Goal: Task Accomplishment & Management: Complete application form

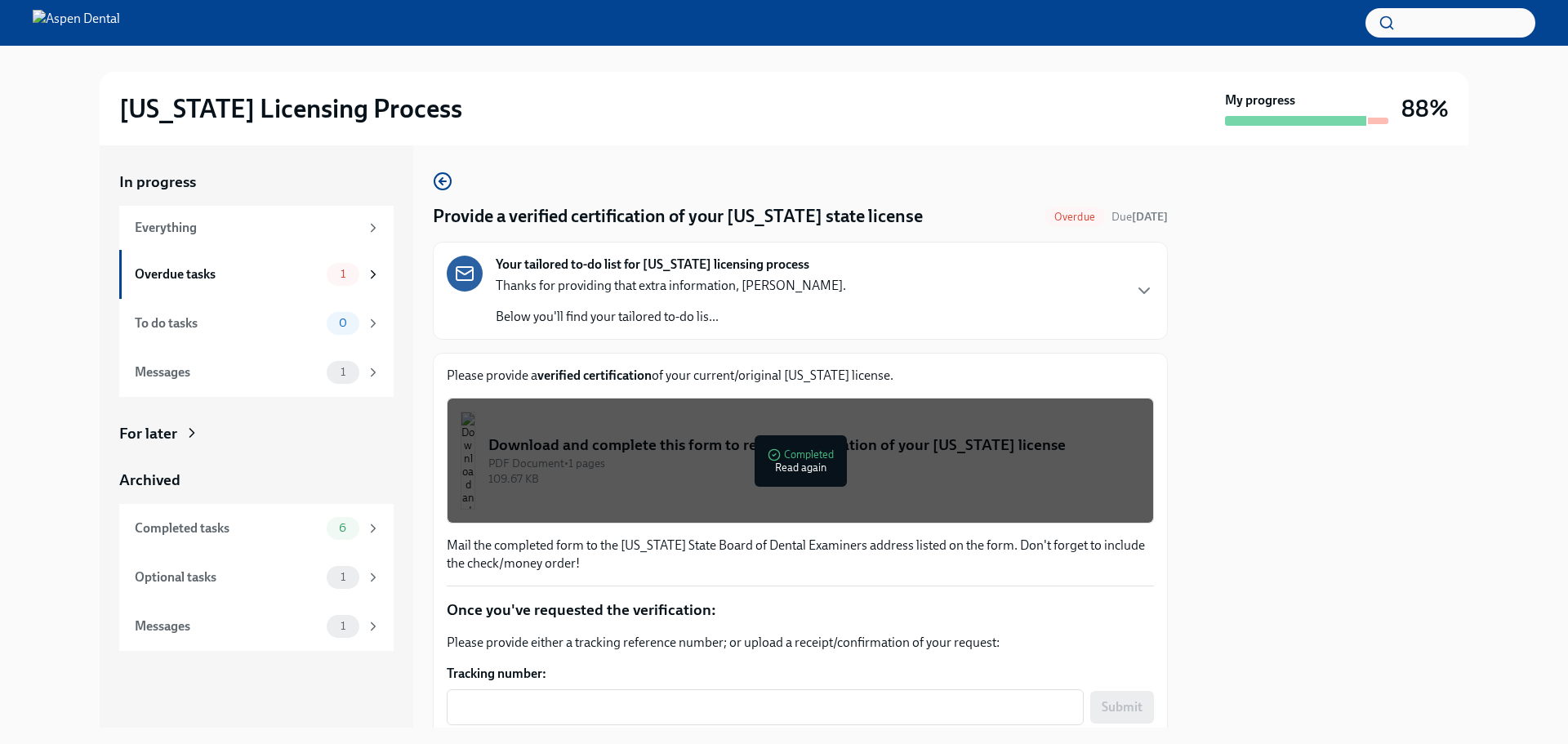
click at [1313, 418] on div at bounding box center [1328, 436] width 281 height 582
click at [288, 268] on div "Overdue tasks" at bounding box center [227, 275] width 185 height 18
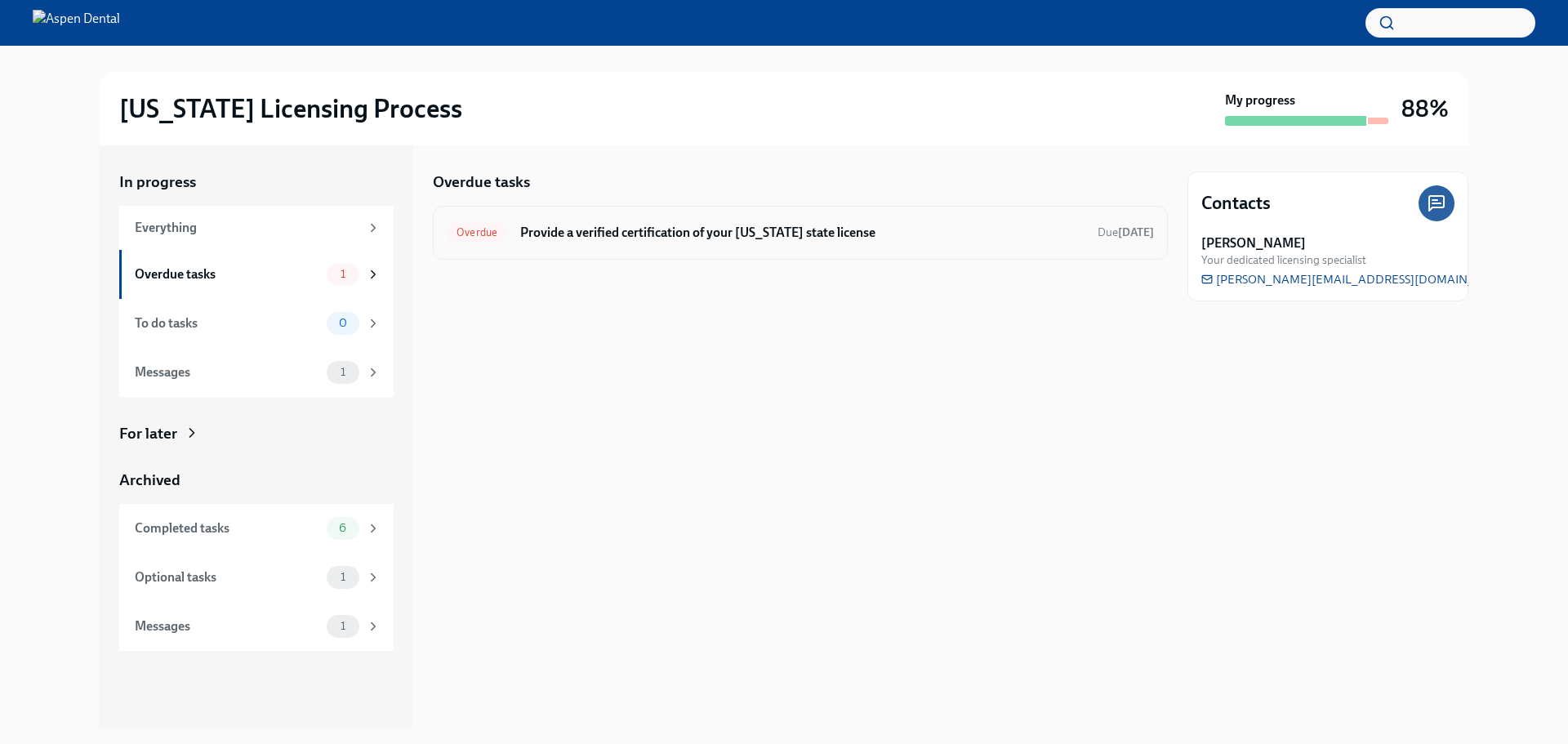
click at [667, 242] on div "Overdue Provide a verified certification of your [US_STATE] state license Due […" at bounding box center [800, 233] width 707 height 26
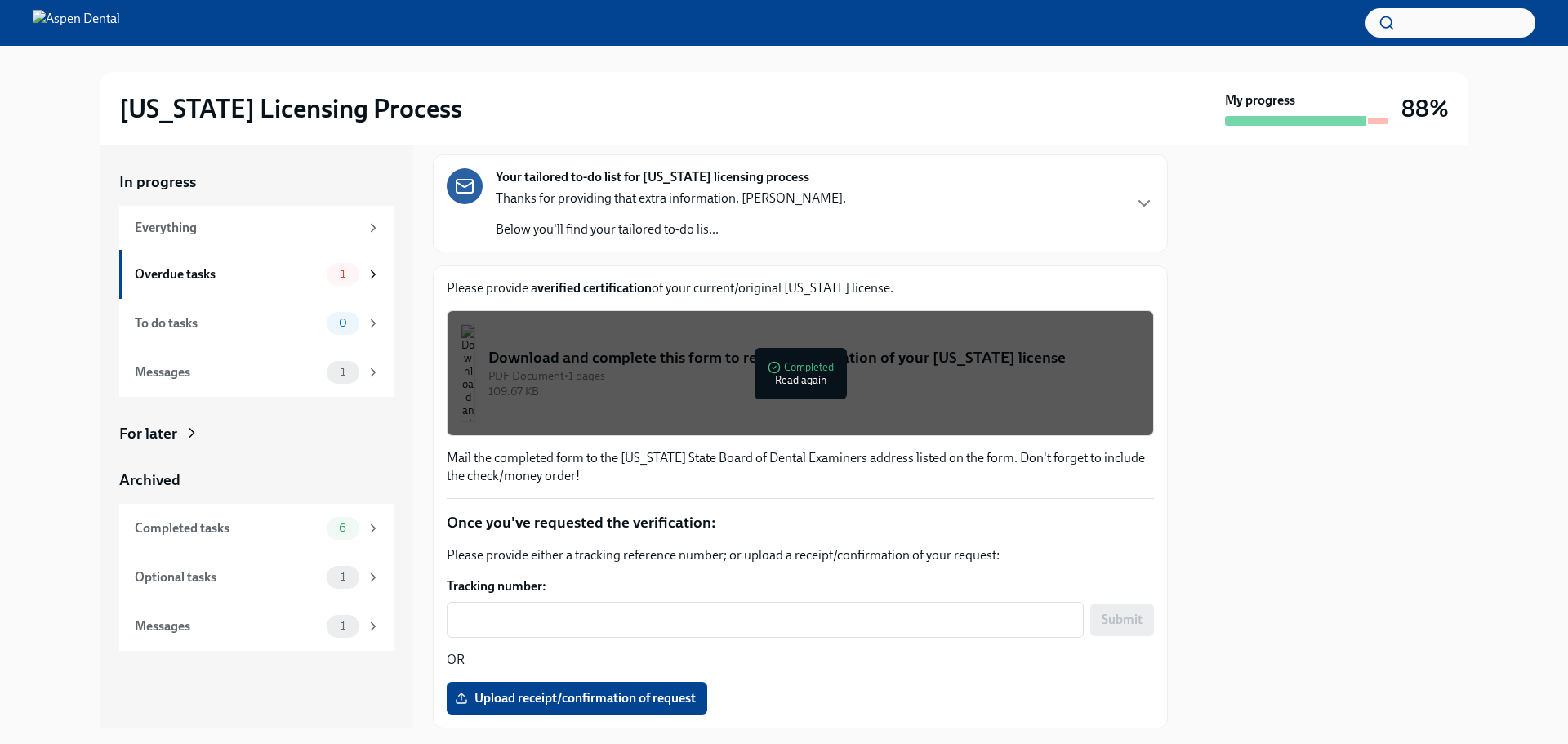
scroll to position [59, 0]
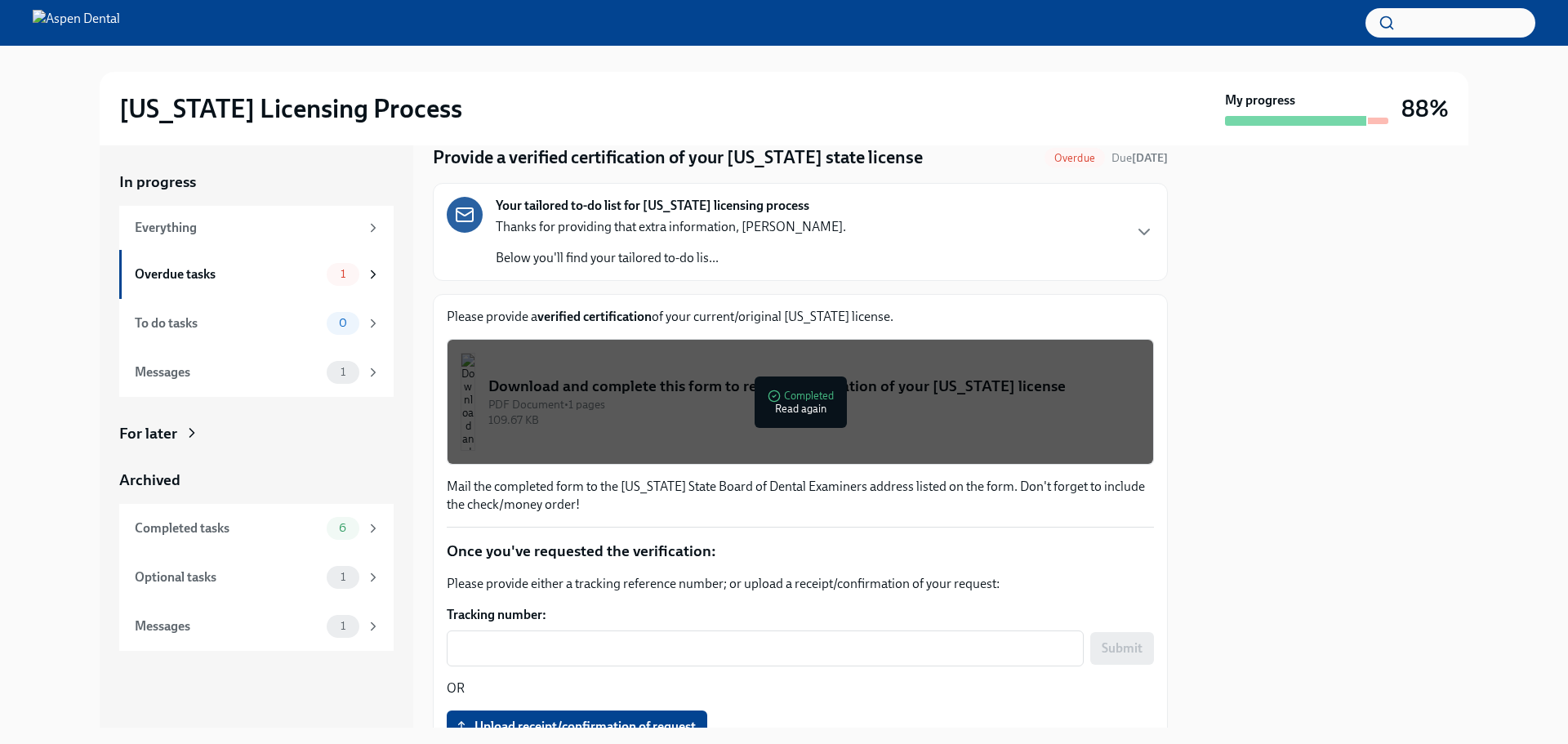
click at [691, 397] on div "Download and complete this form to request verification of your [US_STATE] lice…" at bounding box center [815, 386] width 652 height 21
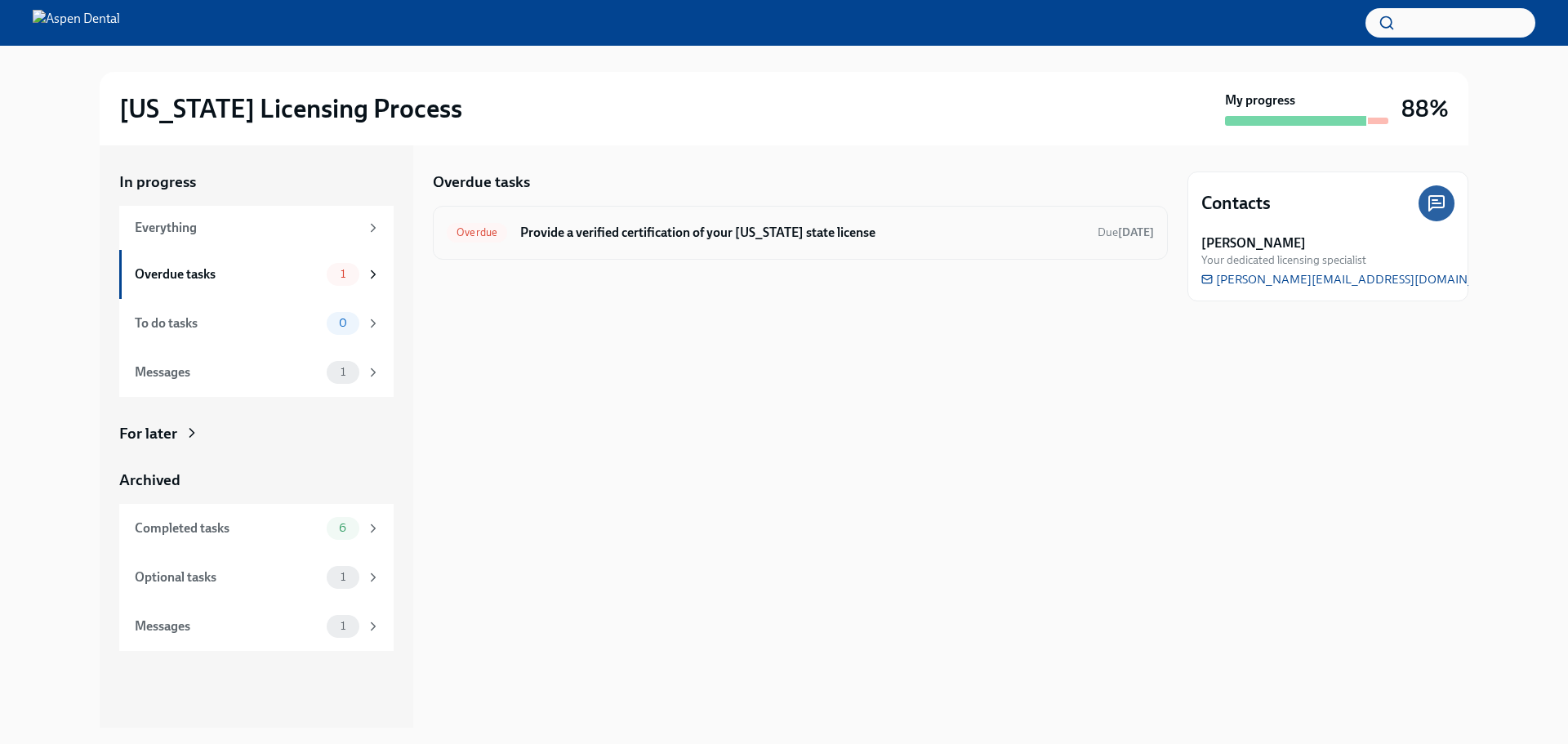
click at [638, 235] on h6 "Provide a verified certification of your [US_STATE] state license" at bounding box center [802, 233] width 565 height 18
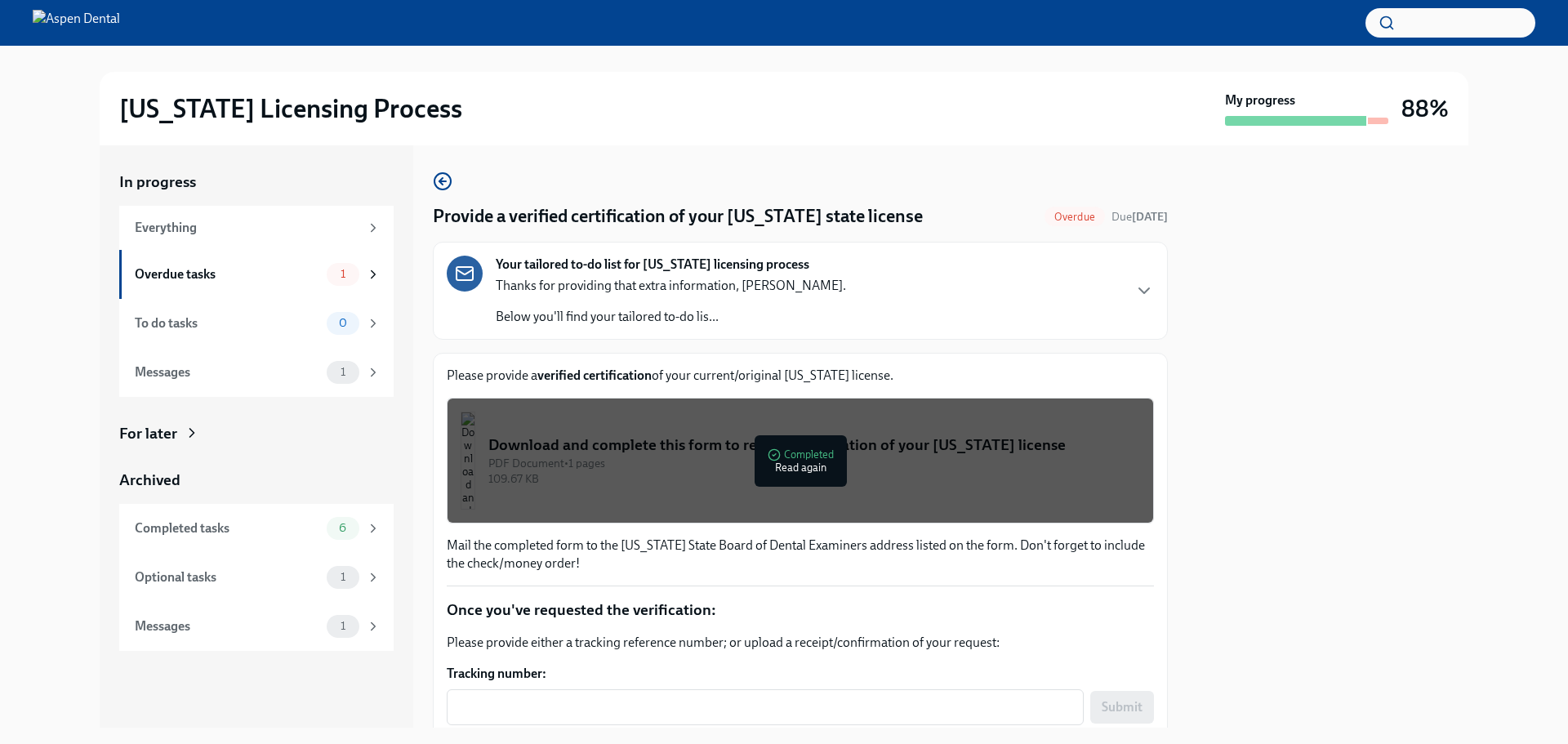
drag, startPoint x: 719, startPoint y: 439, endPoint x: 663, endPoint y: 165, distance: 279.7
click at [663, 165] on div "Provide a verified certification of your [US_STATE] state license Overdue Due […" at bounding box center [800, 436] width 735 height 582
click at [665, 435] on div "Download and complete this form to request verification of your [US_STATE] lice…" at bounding box center [815, 445] width 652 height 21
